Goal: Obtain resource: Obtain resource

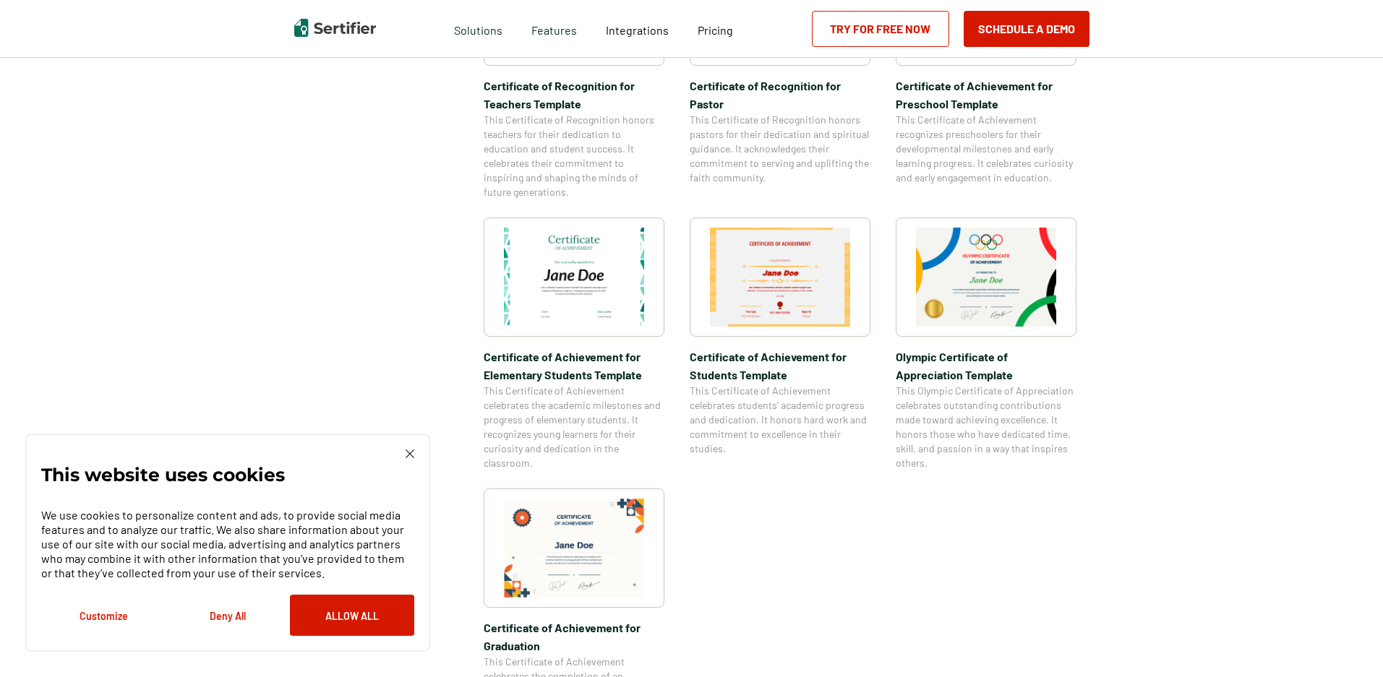
scroll to position [1012, 0]
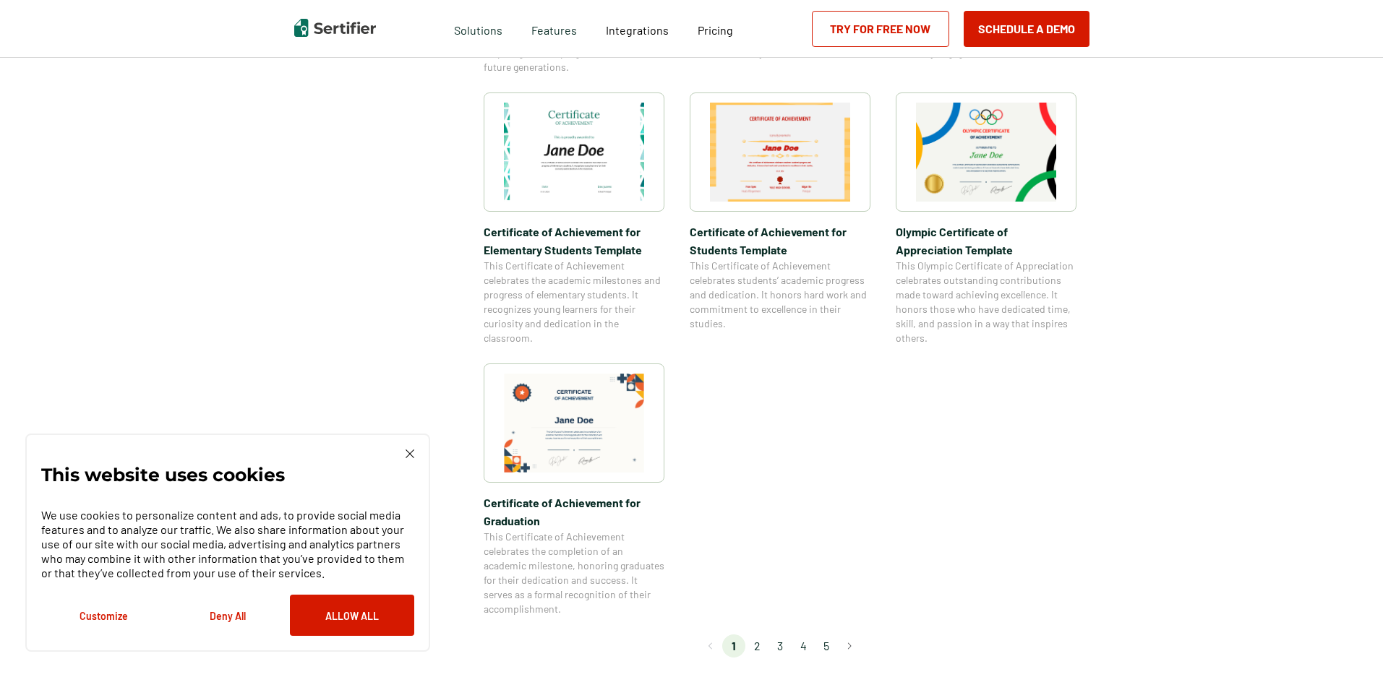
click at [406, 454] on img at bounding box center [410, 454] width 9 height 9
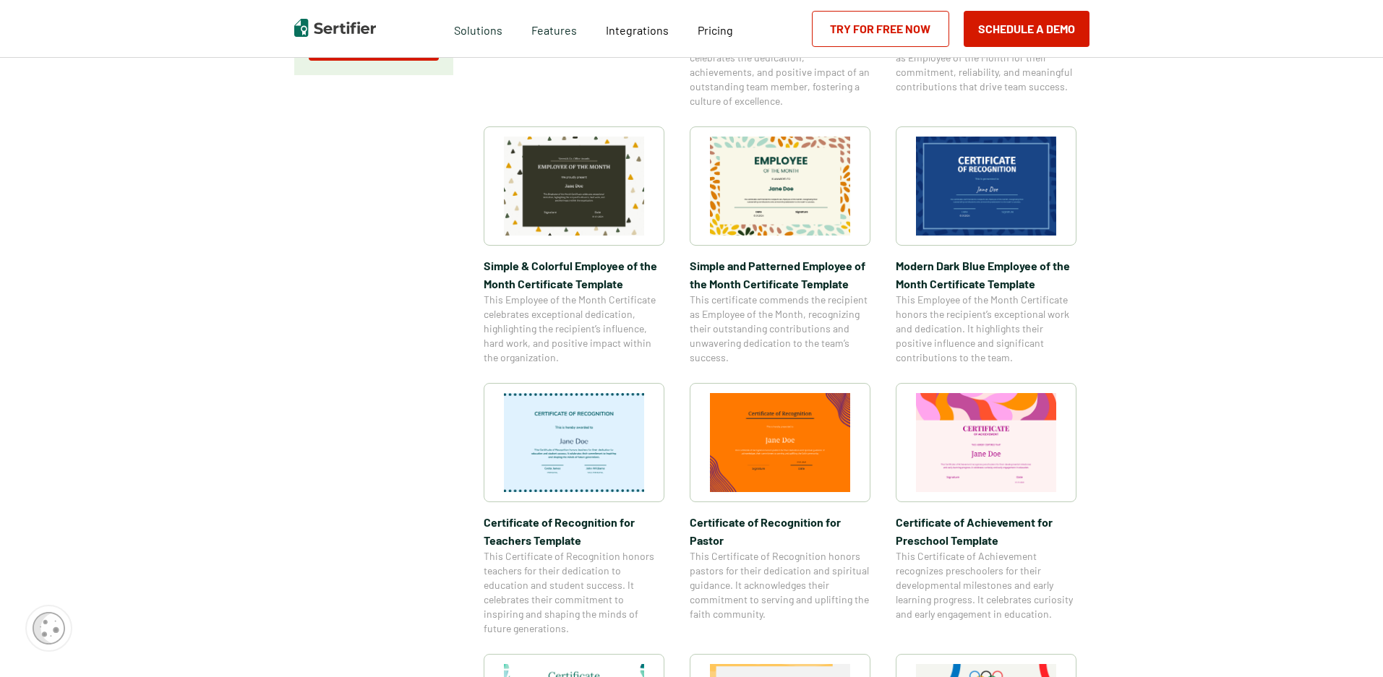
scroll to position [434, 0]
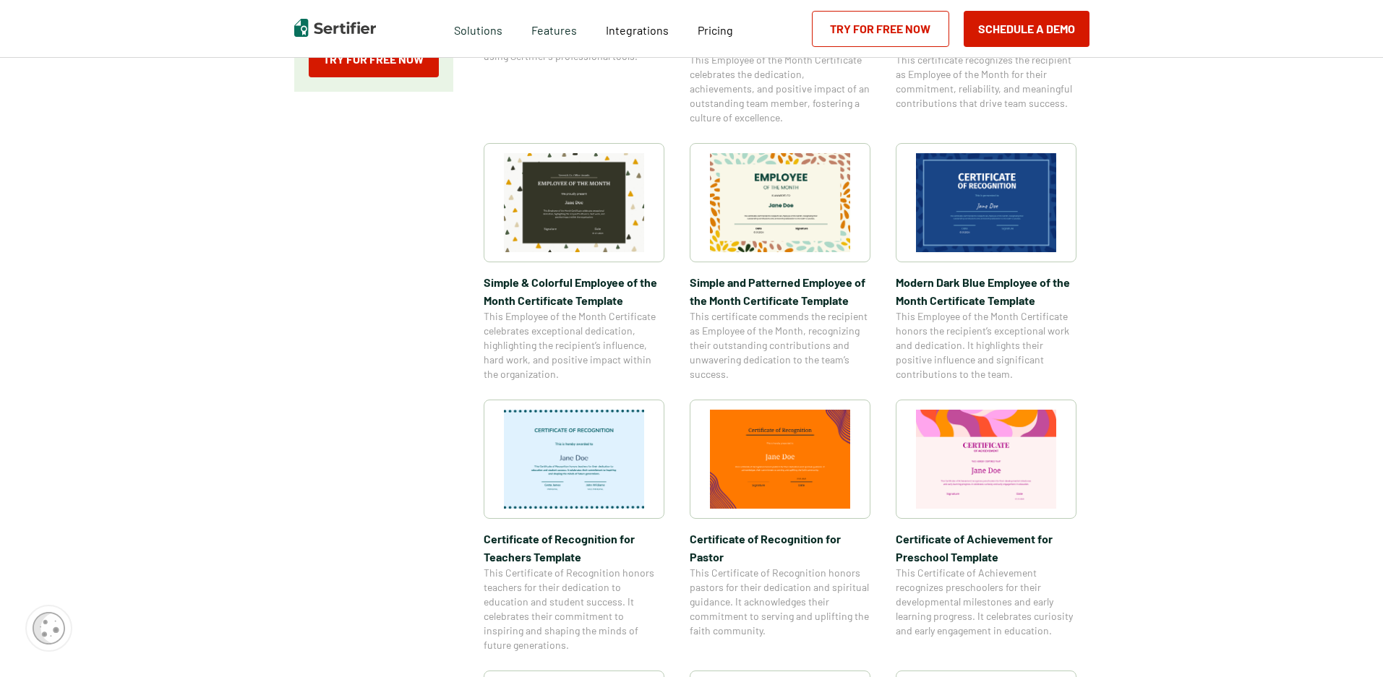
click at [822, 447] on img at bounding box center [780, 459] width 140 height 99
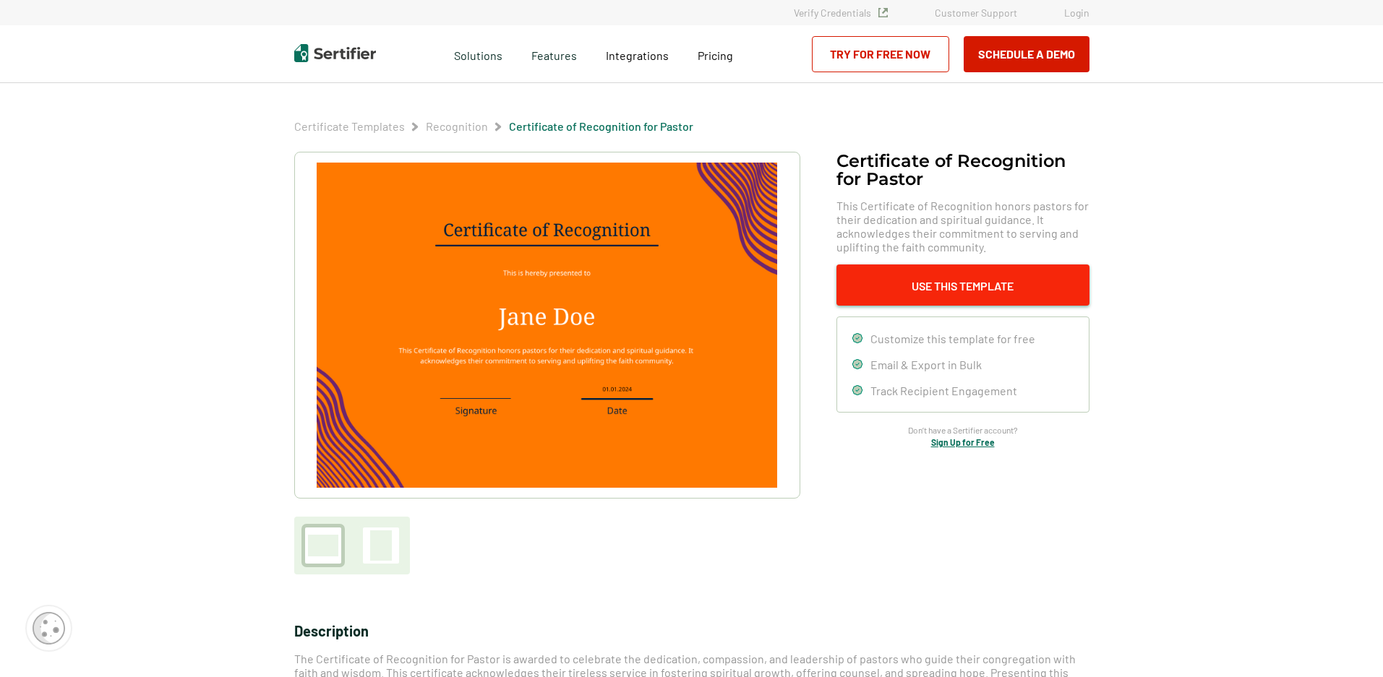
click at [963, 287] on button "Use This Template" at bounding box center [962, 285] width 253 height 41
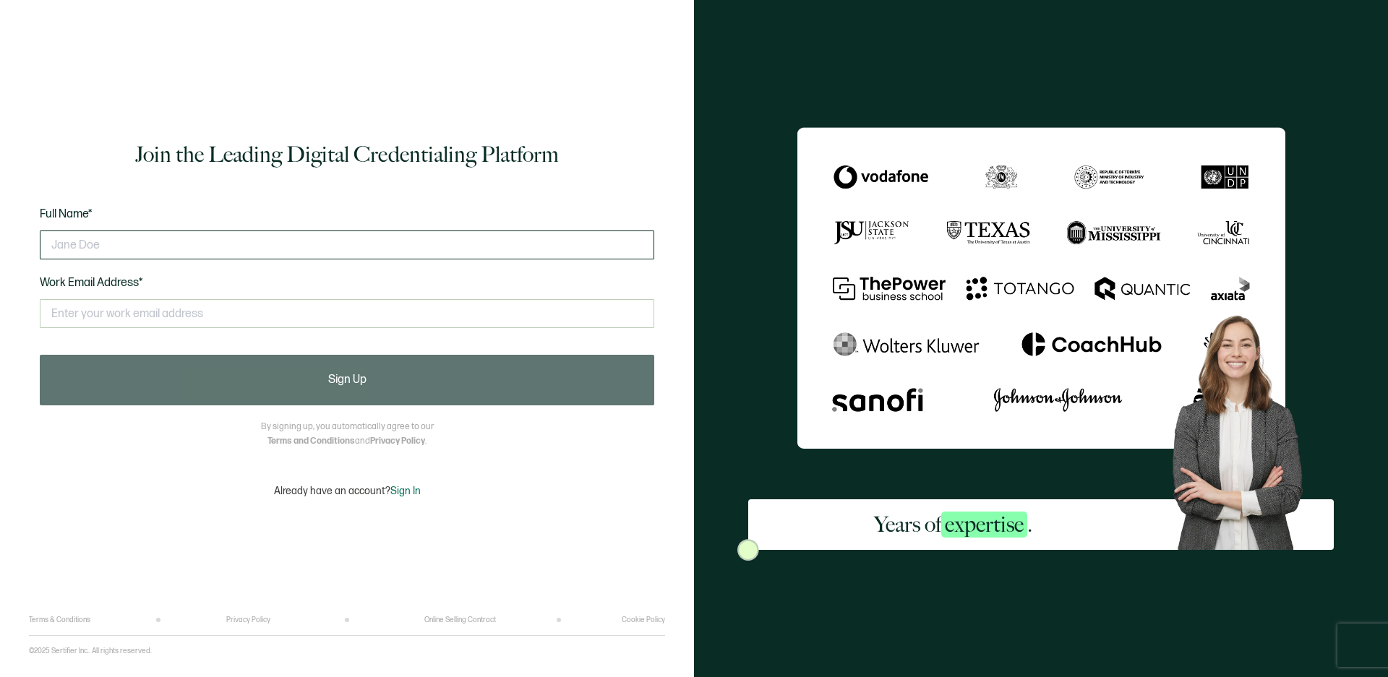
click at [144, 239] on input "text" at bounding box center [347, 245] width 614 height 29
type input "[PERSON_NAME]"
click at [156, 312] on input "text" at bounding box center [347, 313] width 614 height 29
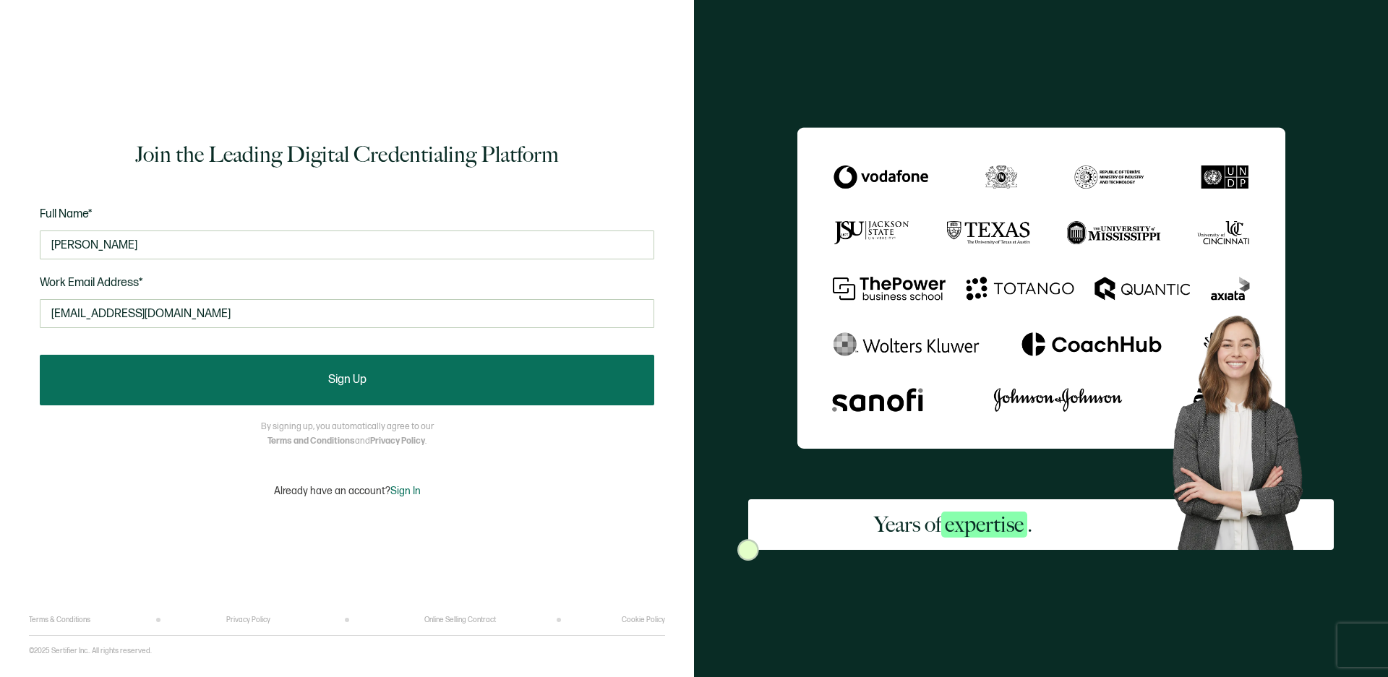
click at [197, 388] on button "Sign Up" at bounding box center [347, 380] width 614 height 51
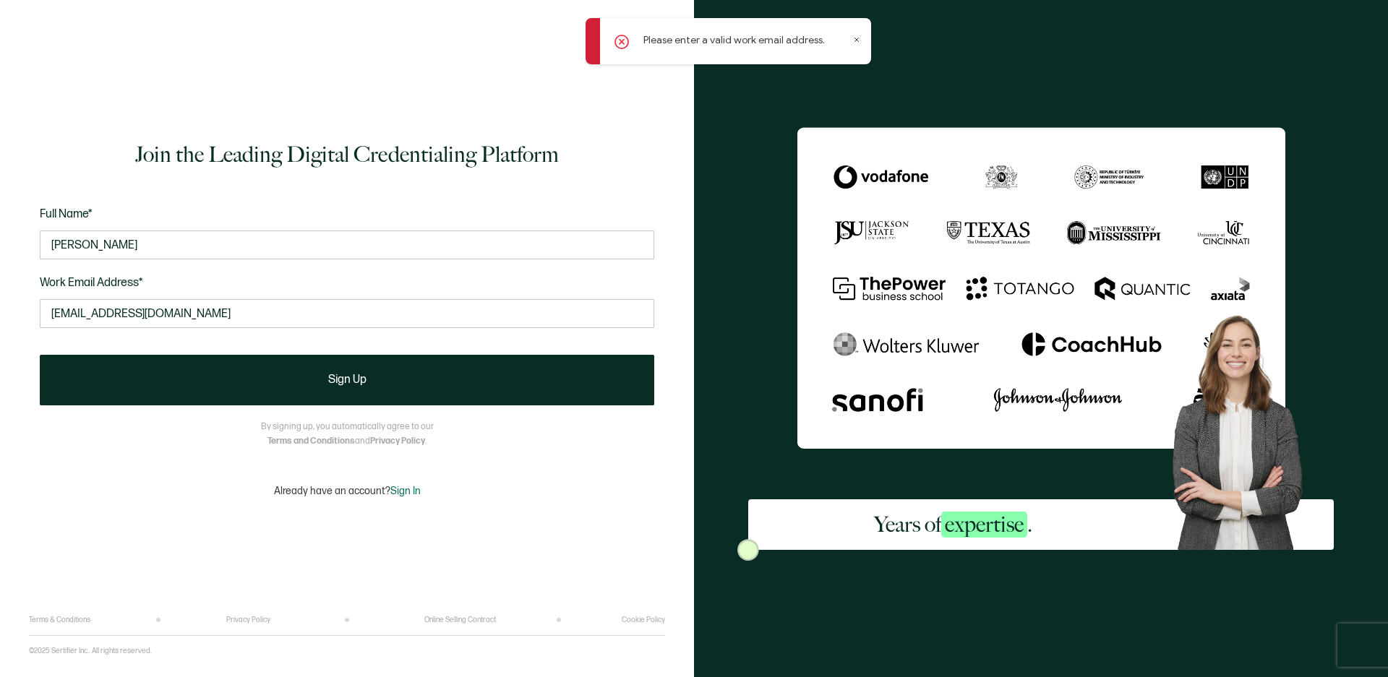
click at [856, 39] on icon at bounding box center [857, 40] width 4 height 4
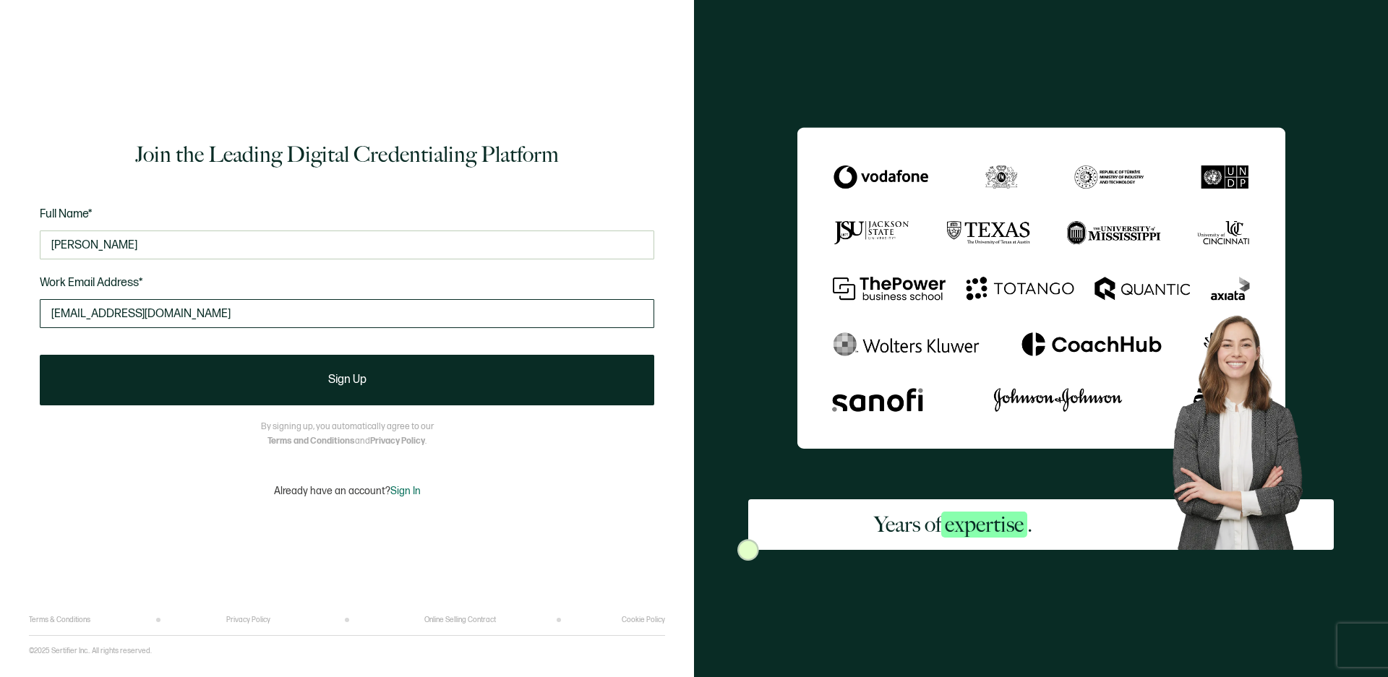
drag, startPoint x: 113, startPoint y: 319, endPoint x: 46, endPoint y: 318, distance: 67.2
click at [46, 318] on input "[EMAIL_ADDRESS][DOMAIN_NAME]" at bounding box center [347, 313] width 614 height 29
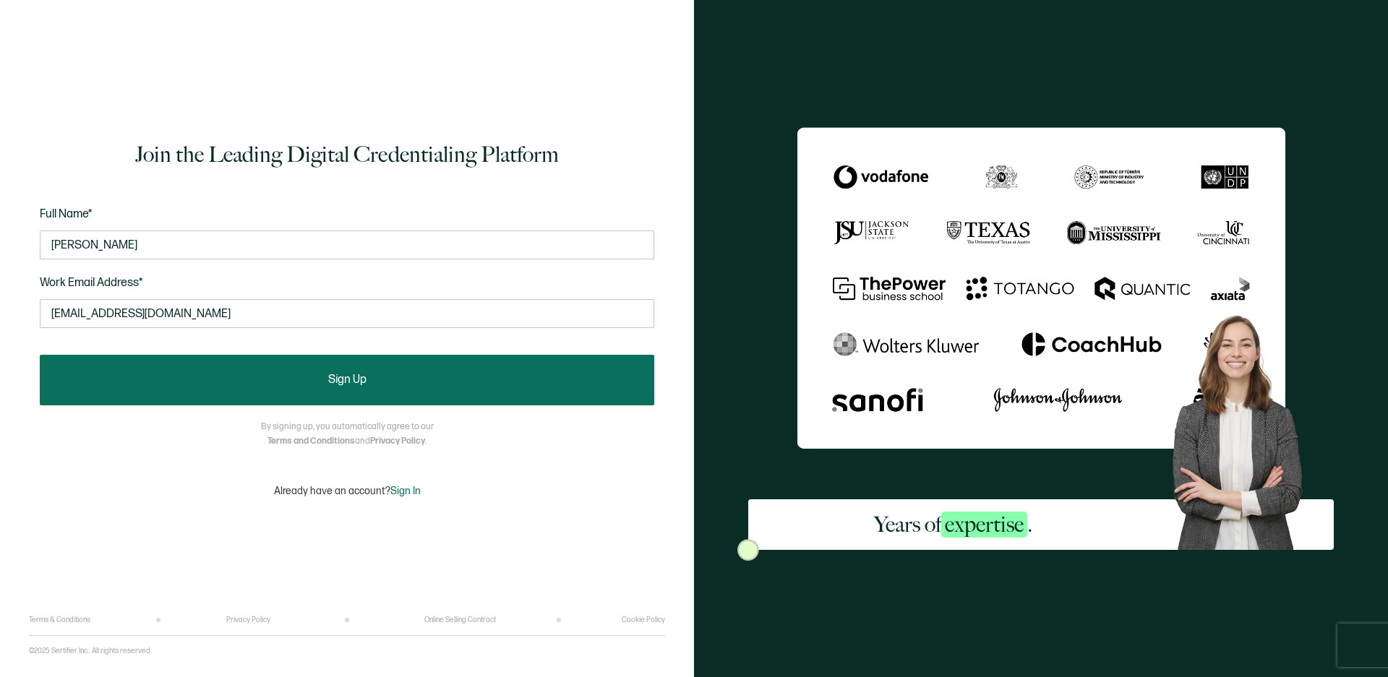
type input "[EMAIL_ADDRESS][DOMAIN_NAME]"
click at [148, 374] on button "Sign Up" at bounding box center [347, 380] width 614 height 51
